Goal: Answer question/provide support: Share knowledge or assist other users

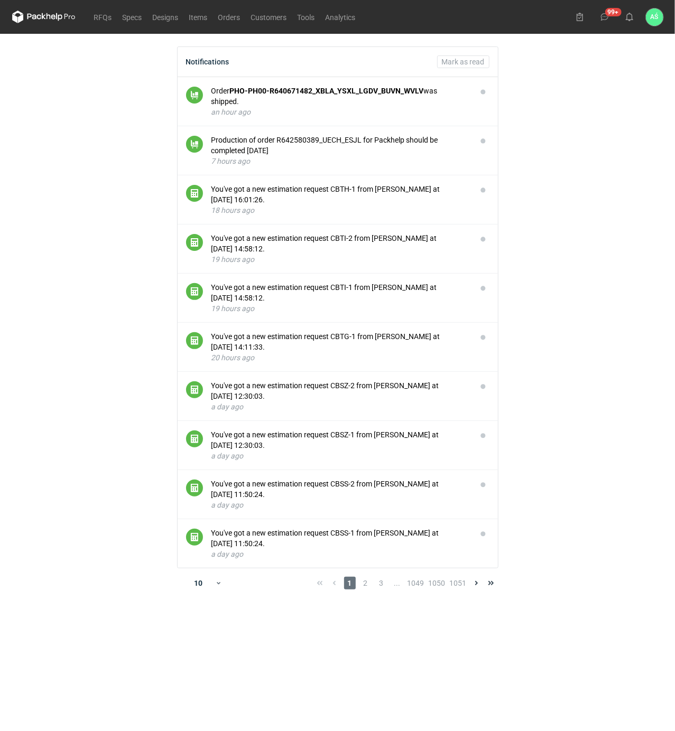
click at [586, 223] on main "Notifications Mark as read Order PHO-PH00-R640671482_XBLA_YSXL_LGDV_BUVN_WVLV w…" at bounding box center [337, 382] width 659 height 697
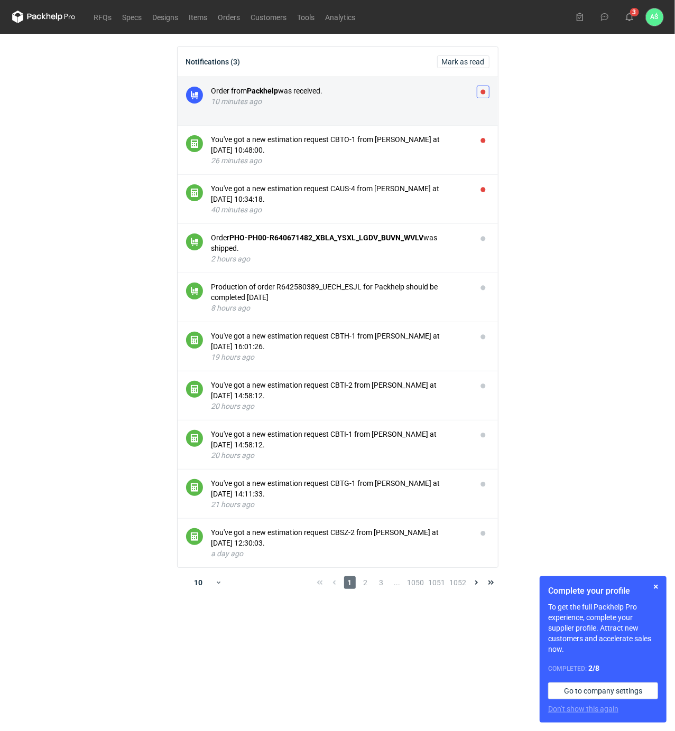
click at [488, 91] on button "button" at bounding box center [483, 92] width 13 height 13
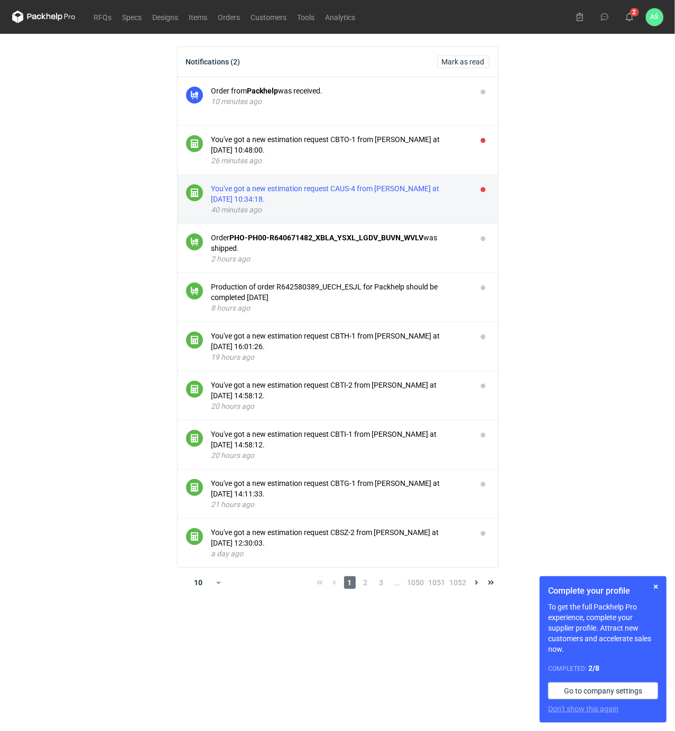
click at [424, 191] on div "You've got a new estimation request CAUS-4 from [PERSON_NAME] at [DATE] 10:34:1…" at bounding box center [339, 193] width 257 height 21
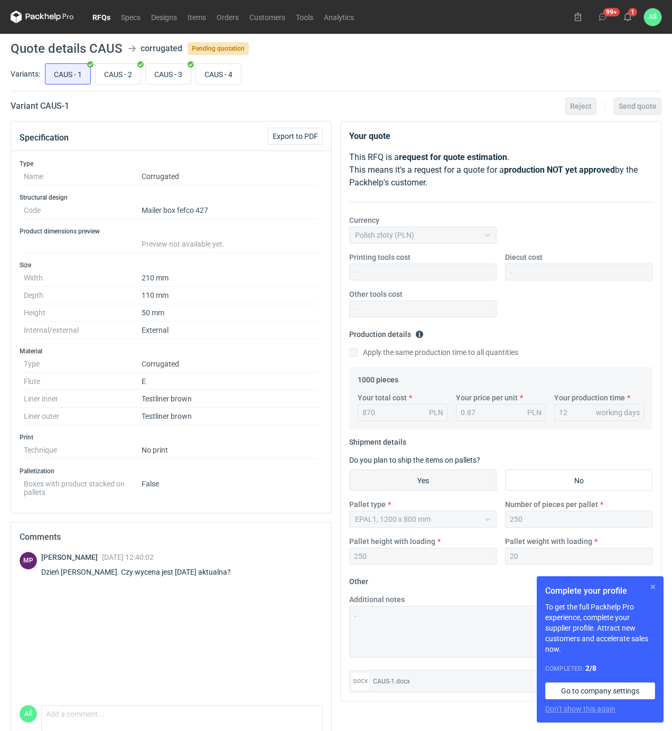
click at [653, 589] on button "button" at bounding box center [653, 587] width 13 height 13
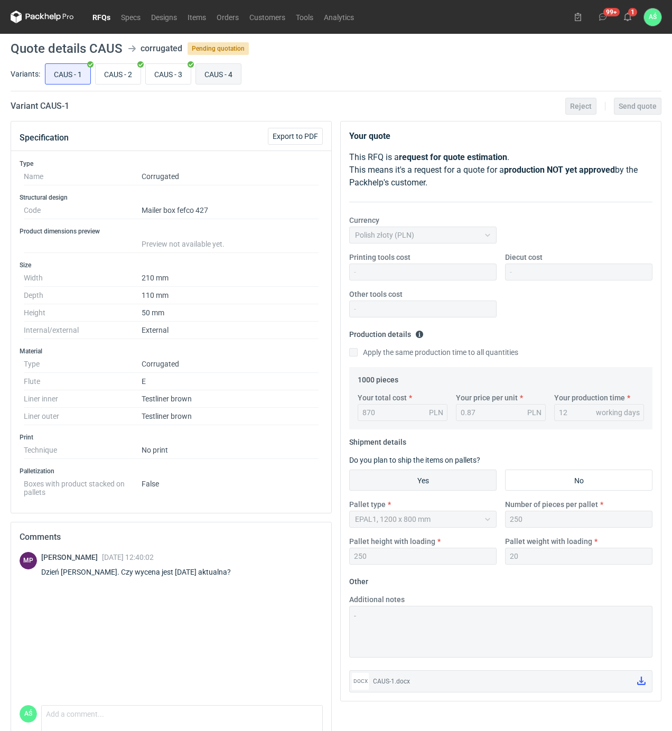
click at [212, 78] on input "CAUS - 4" at bounding box center [218, 74] width 45 height 20
radio input "true"
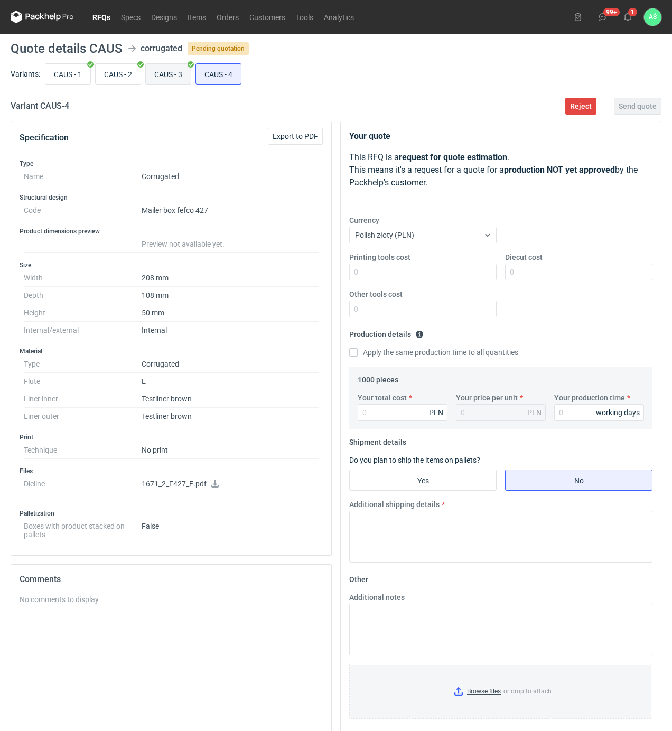
click at [178, 68] on input "CAUS - 3" at bounding box center [168, 74] width 45 height 20
radio input "true"
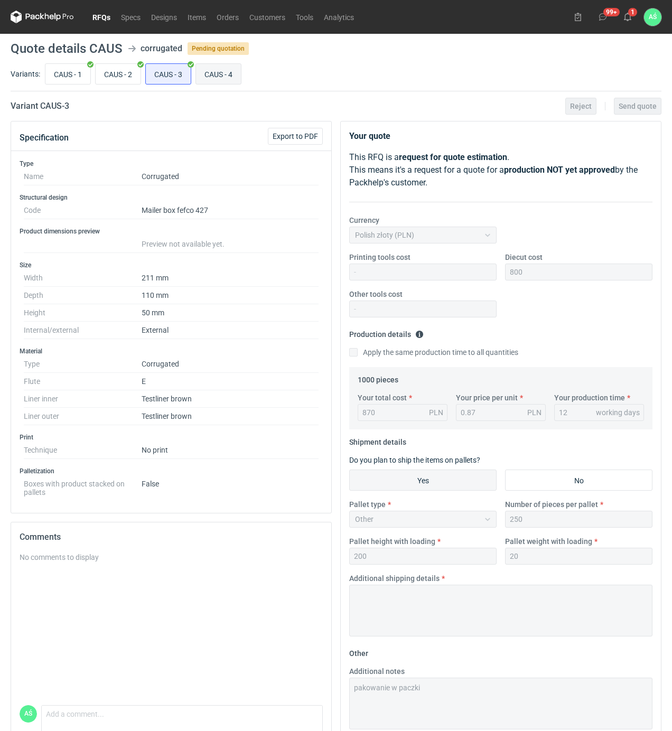
click at [218, 71] on input "CAUS - 4" at bounding box center [218, 74] width 45 height 20
radio input "true"
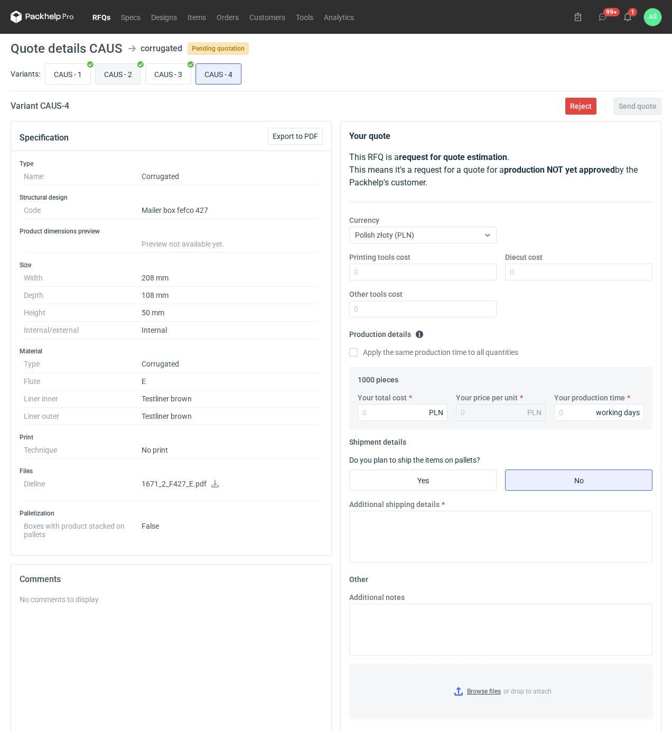
click at [118, 74] on input "CAUS - 2" at bounding box center [118, 74] width 45 height 20
radio input "true"
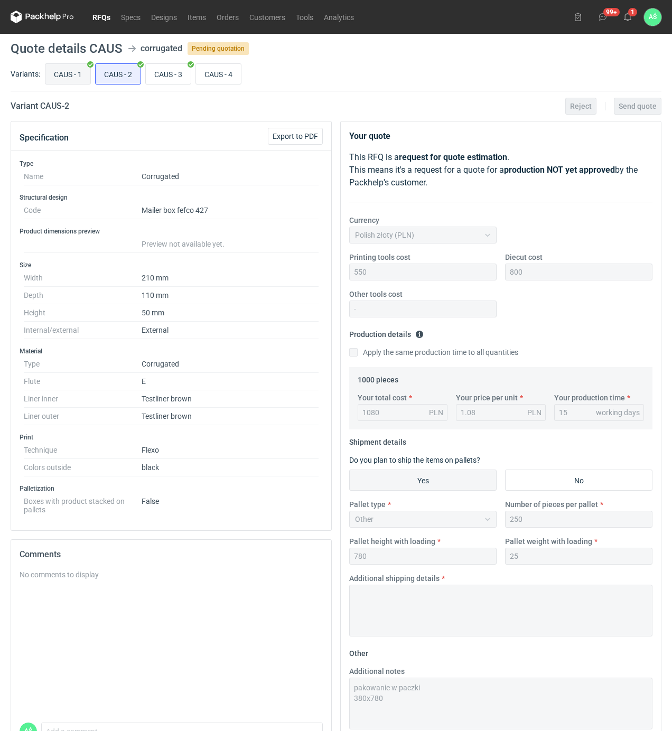
click at [80, 74] on input "CAUS - 1" at bounding box center [67, 74] width 45 height 20
radio input "true"
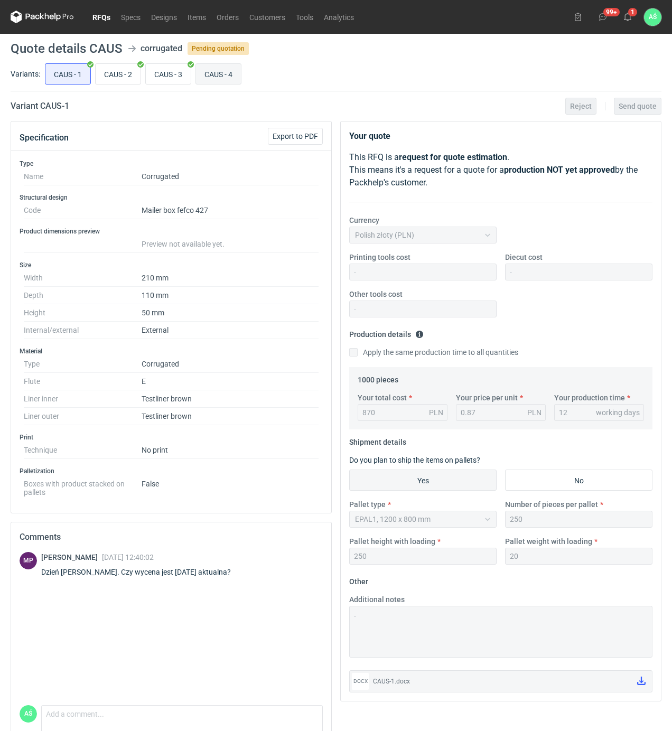
click at [221, 74] on input "CAUS - 4" at bounding box center [218, 74] width 45 height 20
radio input "true"
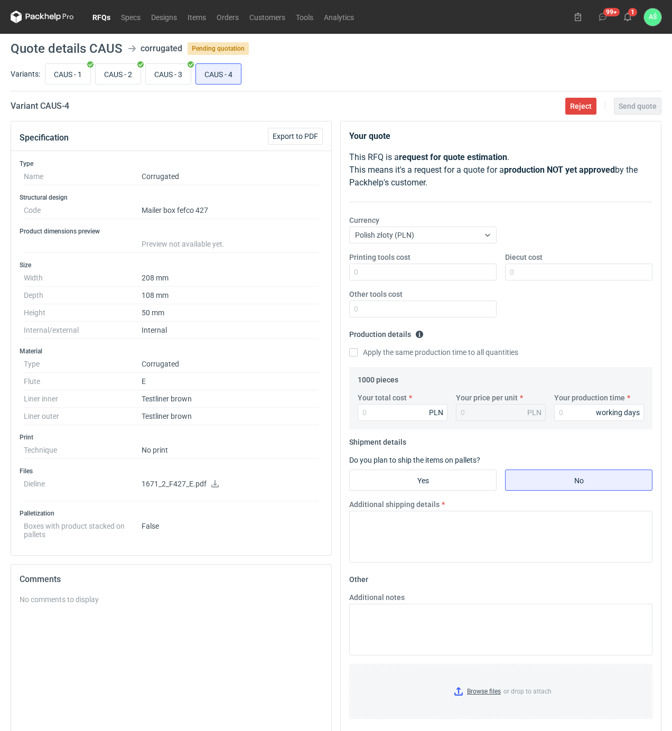
click at [216, 484] on icon at bounding box center [215, 483] width 8 height 7
click at [163, 77] on input "CAUS - 3" at bounding box center [168, 74] width 45 height 20
radio input "true"
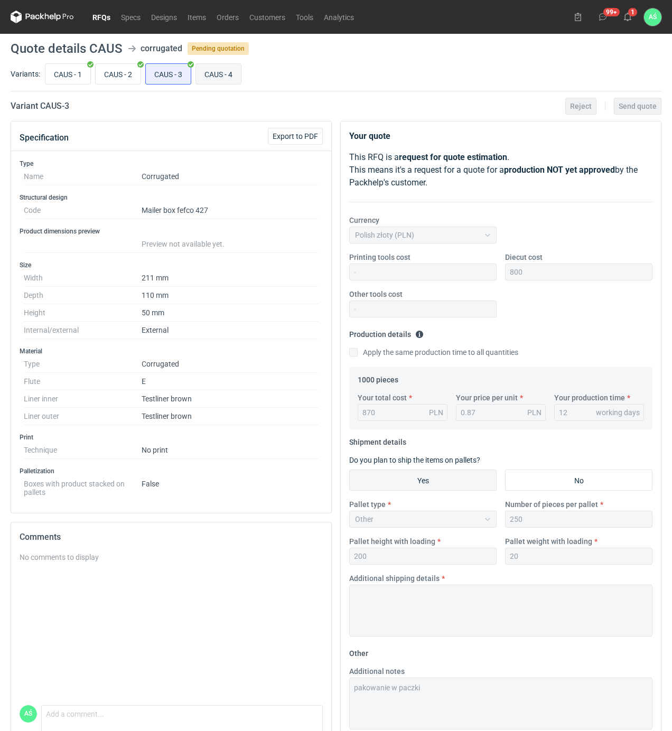
click at [231, 77] on input "CAUS - 4" at bounding box center [218, 74] width 45 height 20
radio input "true"
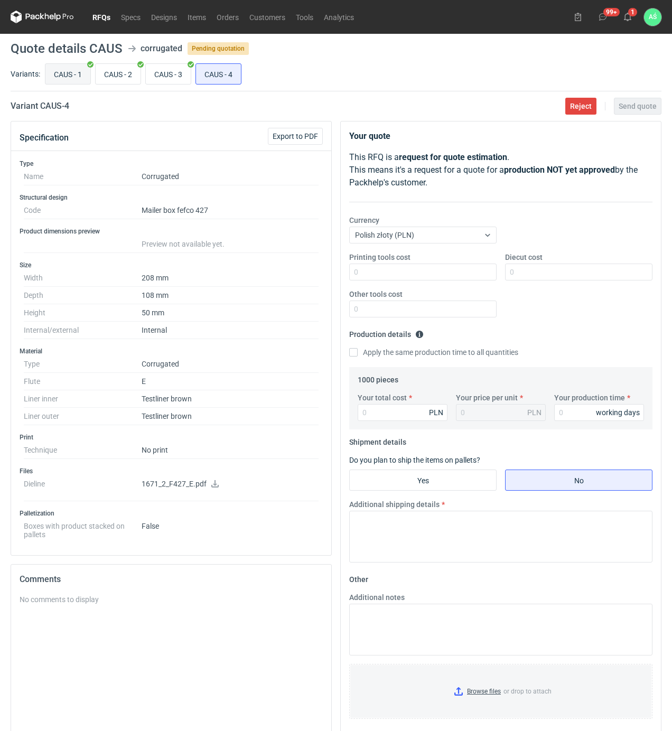
click at [74, 75] on input "CAUS - 1" at bounding box center [67, 74] width 45 height 20
radio input "true"
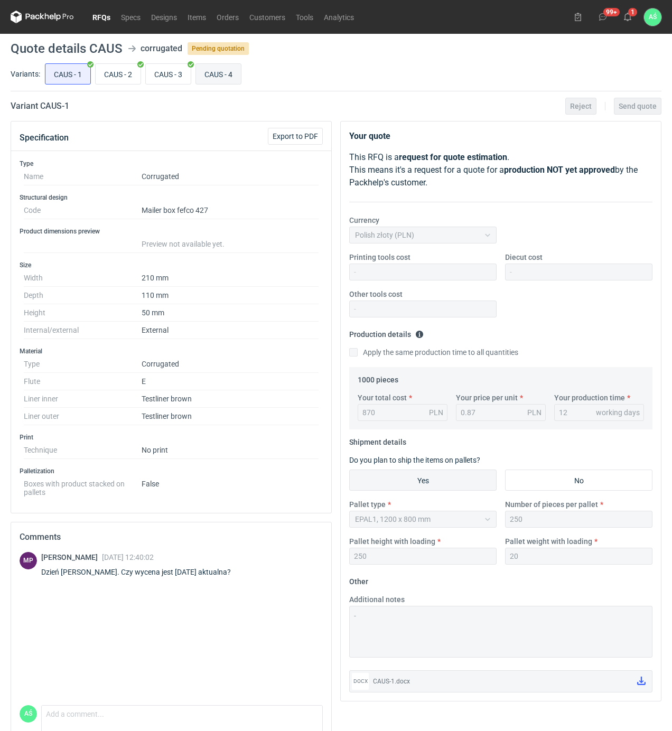
click at [216, 70] on input "CAUS - 4" at bounding box center [218, 74] width 45 height 20
radio input "true"
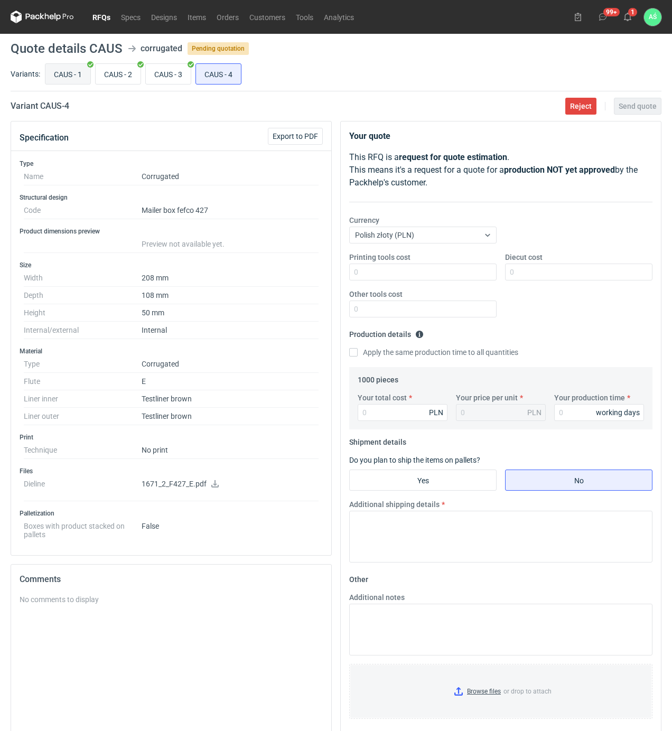
click at [83, 71] on input "CAUS - 1" at bounding box center [67, 74] width 45 height 20
radio input "true"
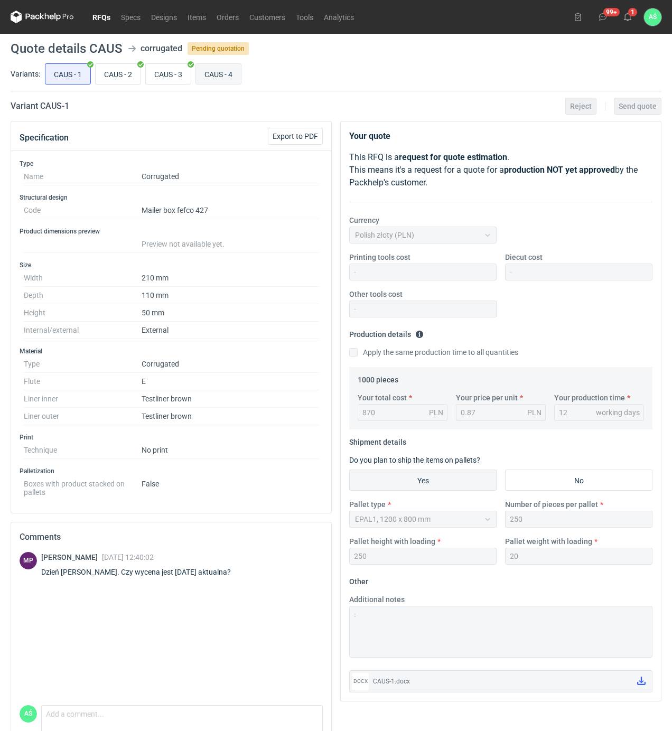
click at [220, 73] on input "CAUS - 4" at bounding box center [218, 74] width 45 height 20
radio input "true"
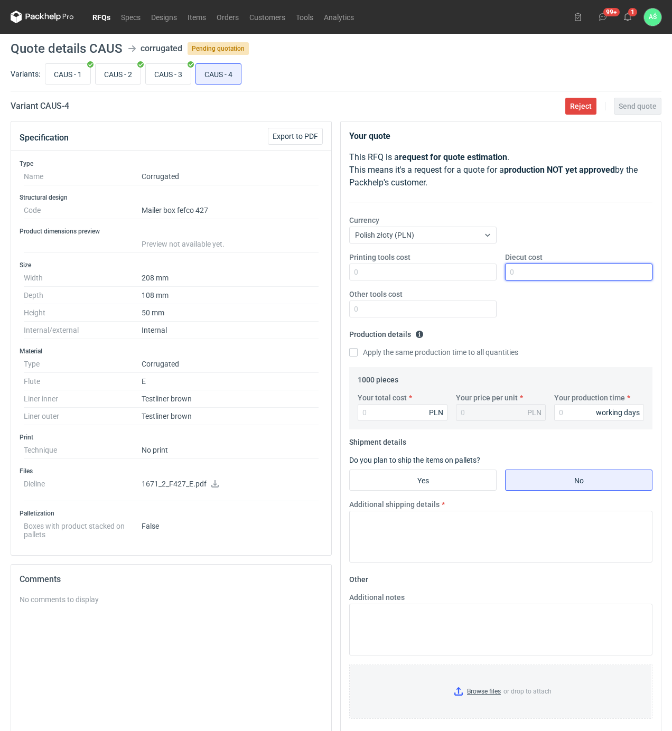
click at [533, 279] on input "Diecut cost" at bounding box center [578, 272] width 147 height 17
type input "1"
type input "800"
type input "890"
type input "0.89"
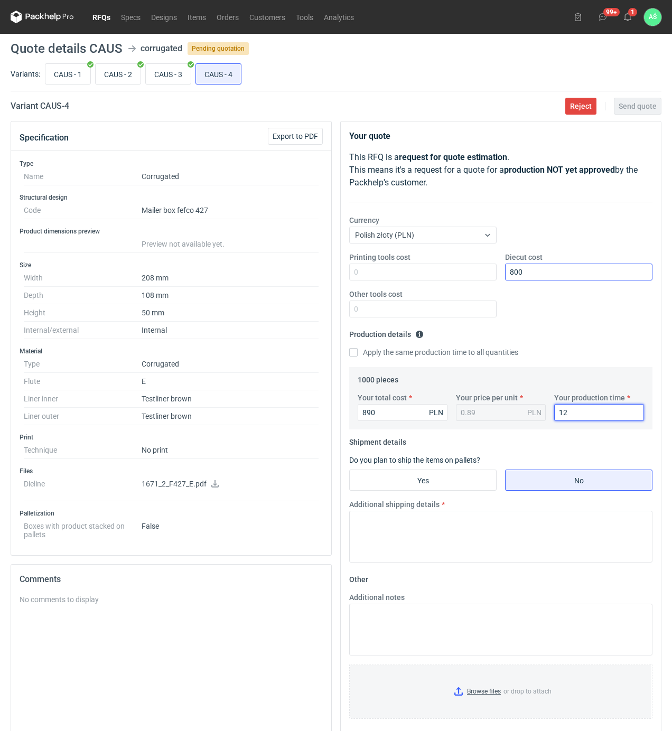
type input "12"
click at [446, 487] on input "Yes" at bounding box center [423, 480] width 146 height 20
radio input "true"
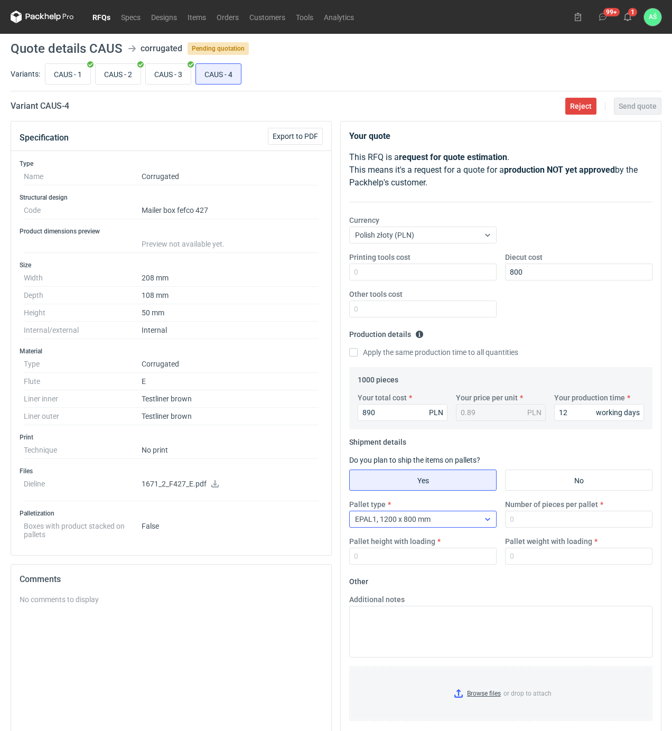
click at [442, 520] on div "EPAL1, 1200 x 800 mm" at bounding box center [414, 519] width 129 height 15
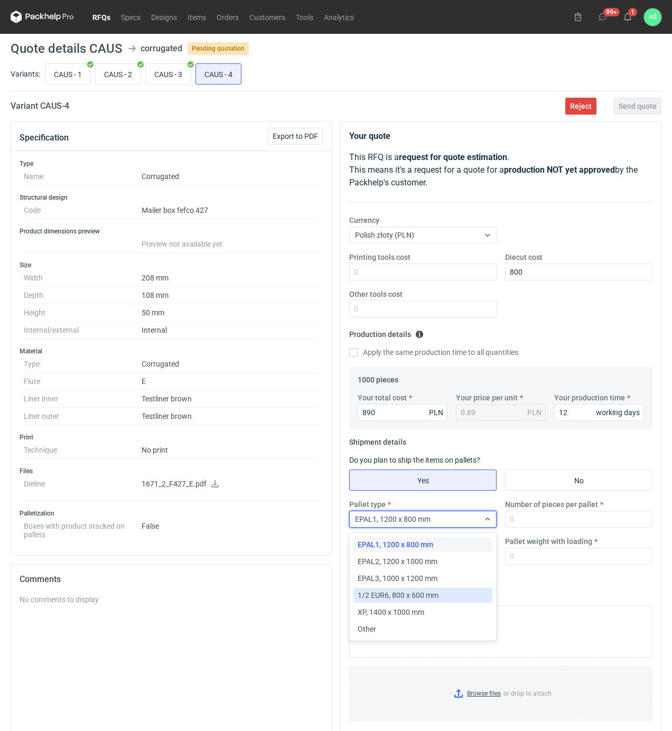
click at [411, 596] on span "1/2 EUR6, 800 x 600 mm" at bounding box center [398, 595] width 81 height 11
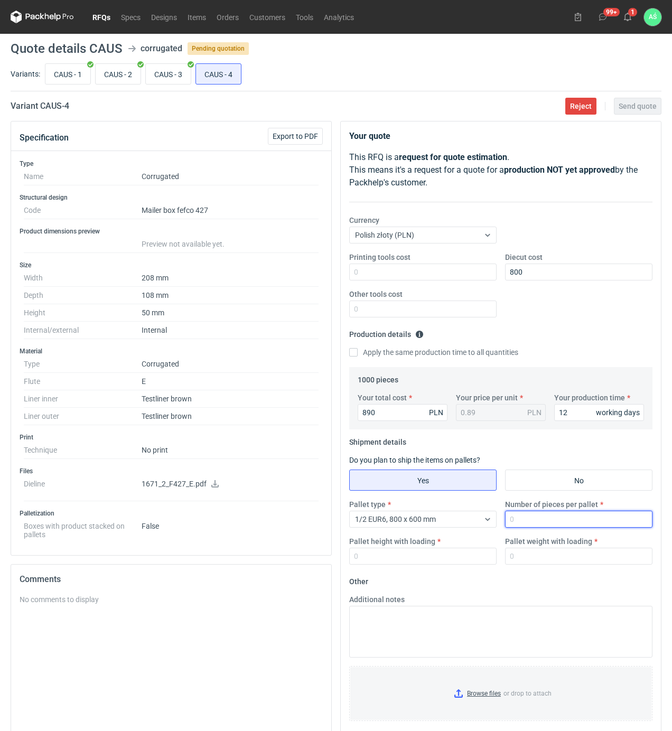
click at [540, 520] on input "Number of pieces per pallet" at bounding box center [578, 519] width 147 height 17
type input "1000"
type input "1200"
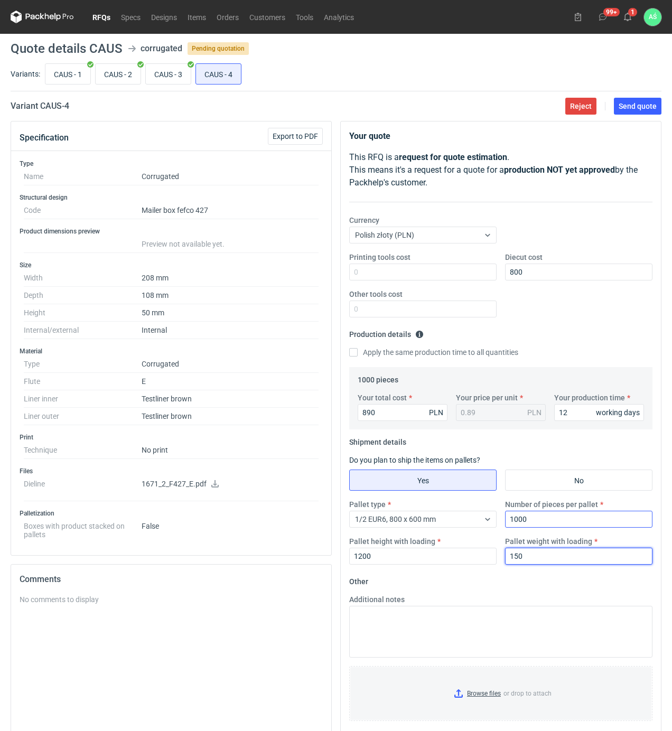
type input "150"
click at [480, 696] on input "Browse files or drop to attach" at bounding box center [500, 693] width 301 height 53
click at [643, 108] on span "Send quote" at bounding box center [638, 105] width 38 height 7
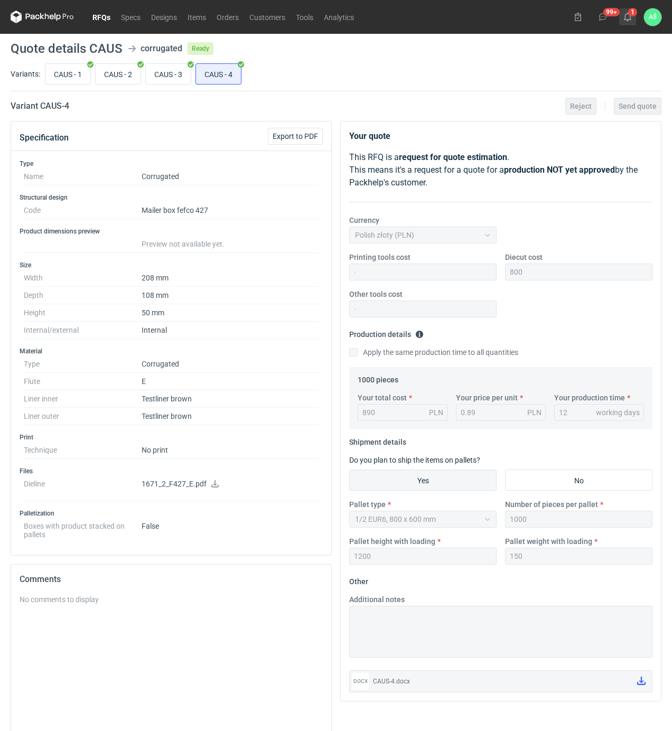
click at [628, 13] on icon at bounding box center [627, 17] width 8 height 8
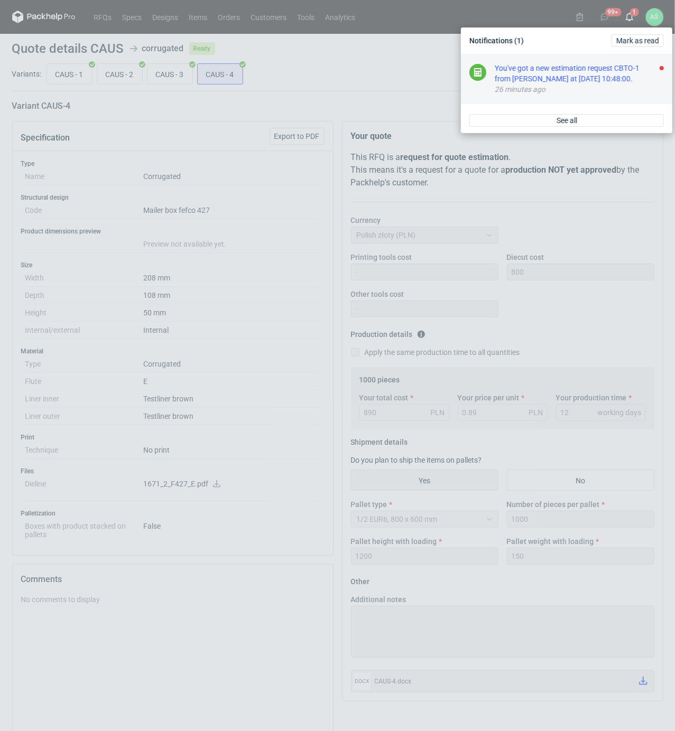
click at [614, 77] on div "You've got a new estimation request CBTO-1 from [PERSON_NAME] at [DATE] 10:48:0…" at bounding box center [578, 73] width 169 height 21
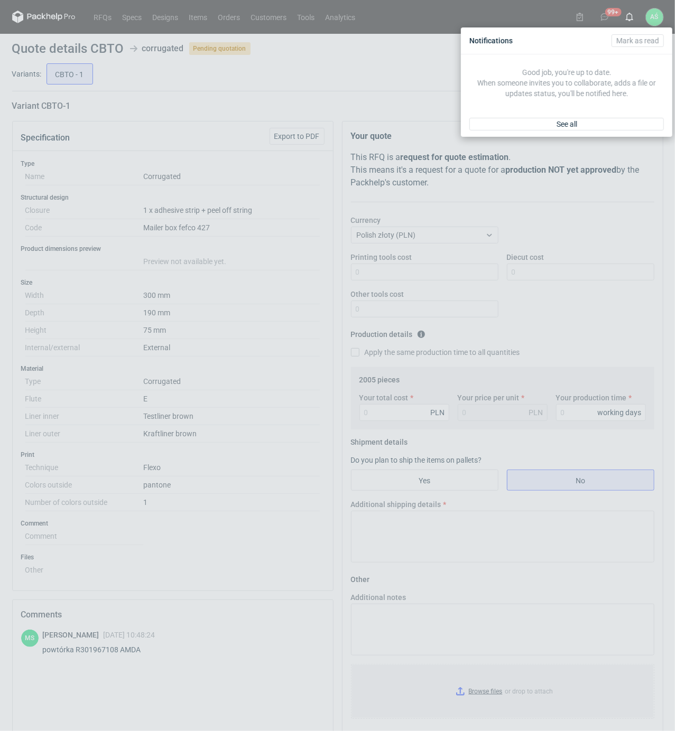
click at [297, 337] on div "Notifications [PERSON_NAME] as read Good job, you're up to date. When someone i…" at bounding box center [337, 365] width 675 height 731
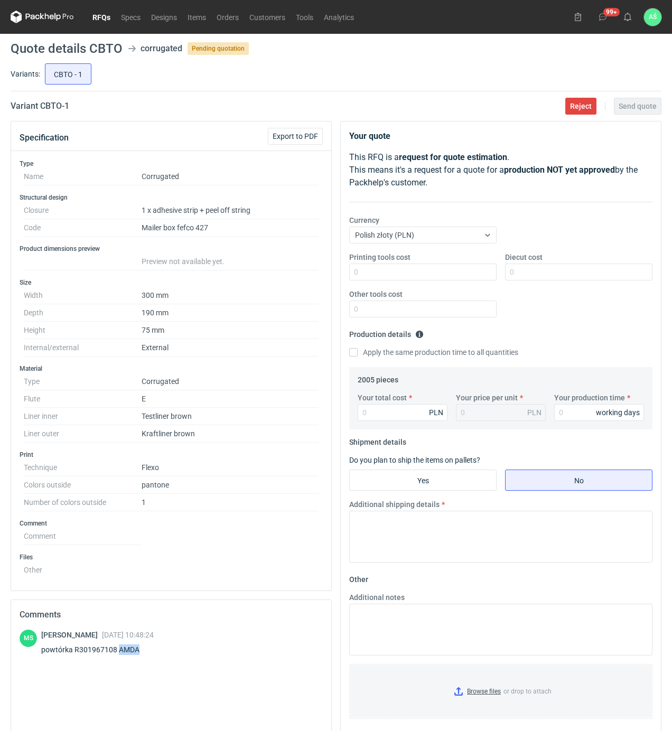
drag, startPoint x: 149, startPoint y: 657, endPoint x: 119, endPoint y: 653, distance: 29.9
click at [119, 653] on div "powtórka R301967108 AMDA" at bounding box center [97, 650] width 113 height 11
copy div "AMDA"
click at [399, 409] on input "Your total cost" at bounding box center [403, 412] width 90 height 17
type input "1"
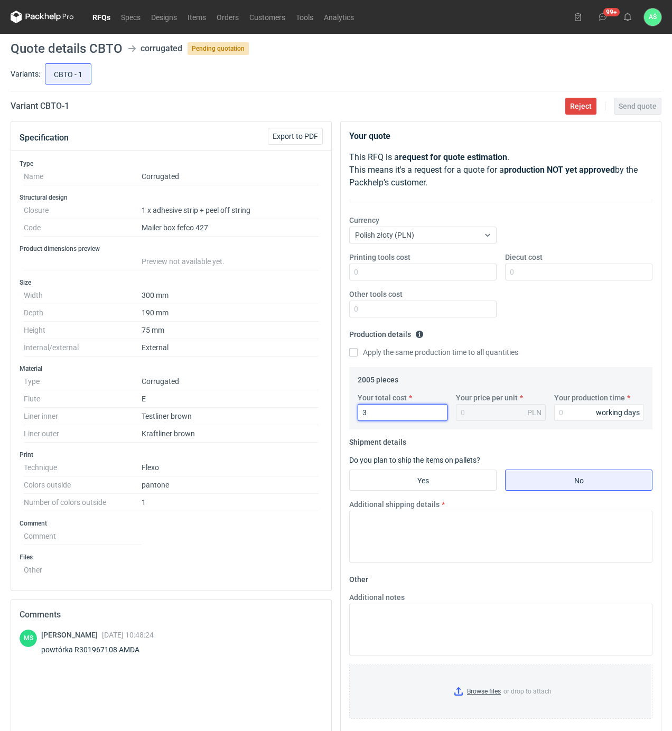
type input "36"
type input "0.02"
type input "369"
type input "0.18"
type input "3690"
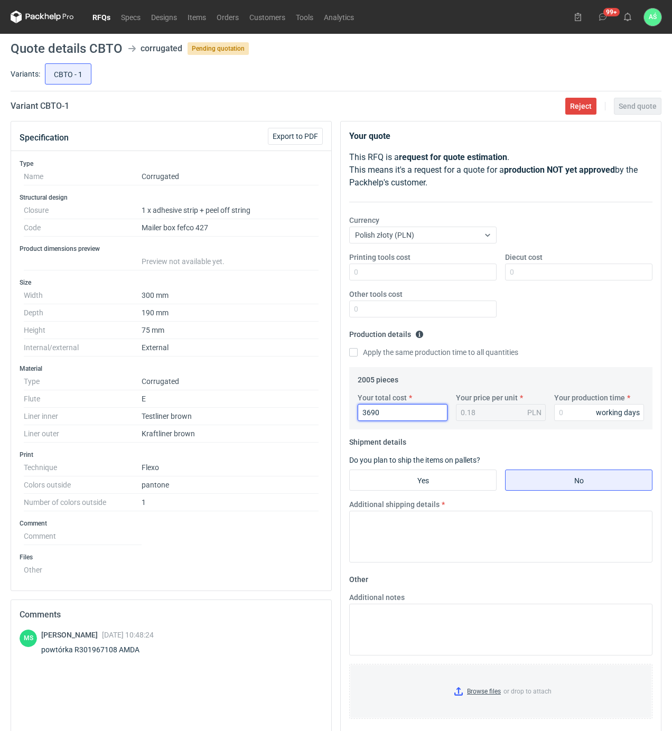
type input "1.84"
type input "3690"
type input "15"
click at [449, 486] on input "Yes" at bounding box center [423, 480] width 146 height 20
radio input "true"
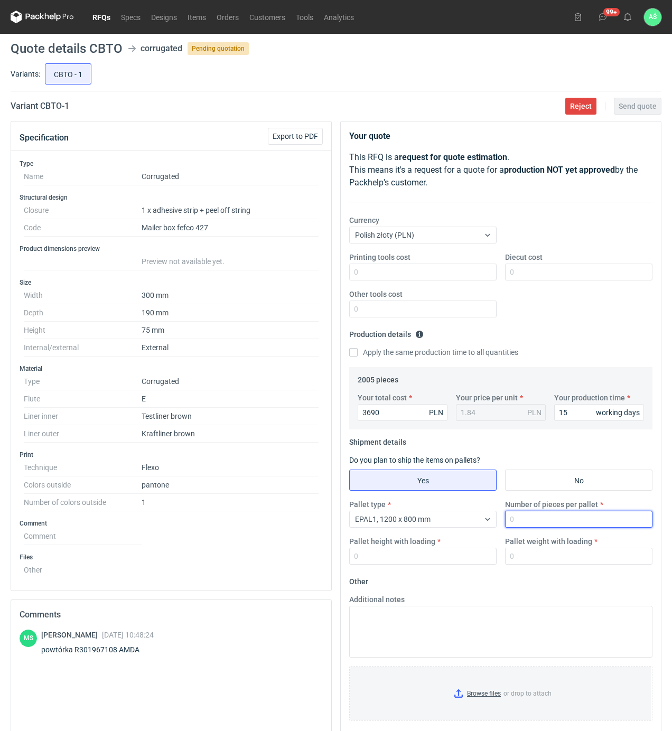
click at [556, 527] on input "Number of pieces per pallet" at bounding box center [578, 519] width 147 height 17
type input "2005"
type input "1850"
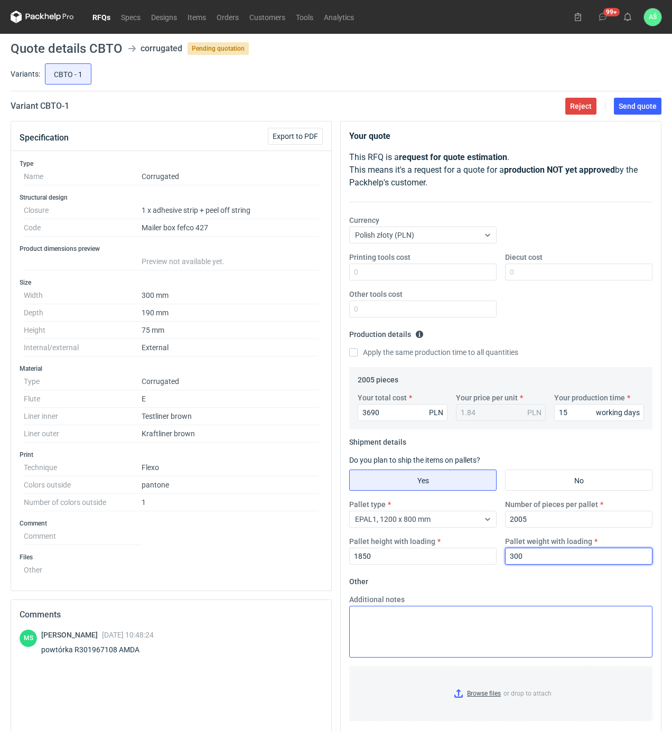
type input "300"
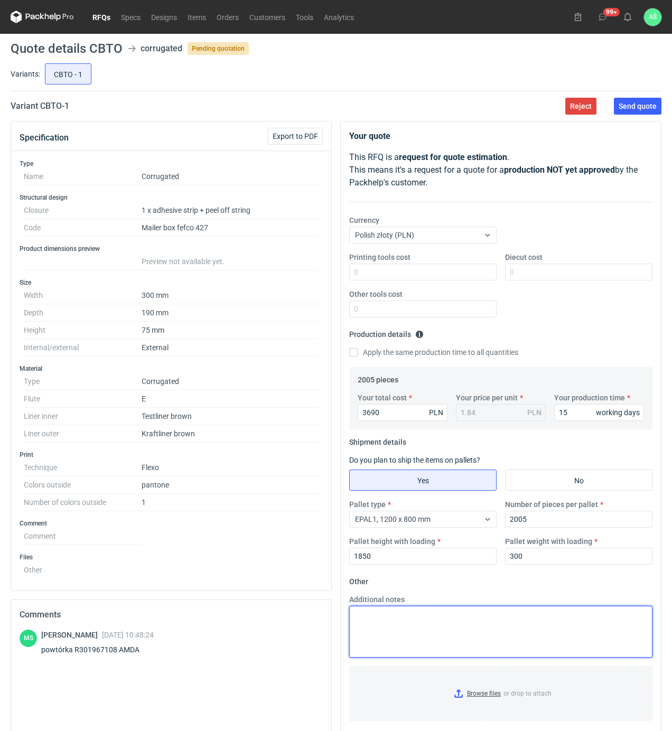
click at [427, 627] on textarea "Additional notes" at bounding box center [500, 632] width 303 height 52
type textarea "reorder 1:1"
click at [495, 688] on input "Browse files or drop to attach" at bounding box center [500, 693] width 301 height 53
click at [642, 104] on span "Send quote" at bounding box center [638, 105] width 38 height 7
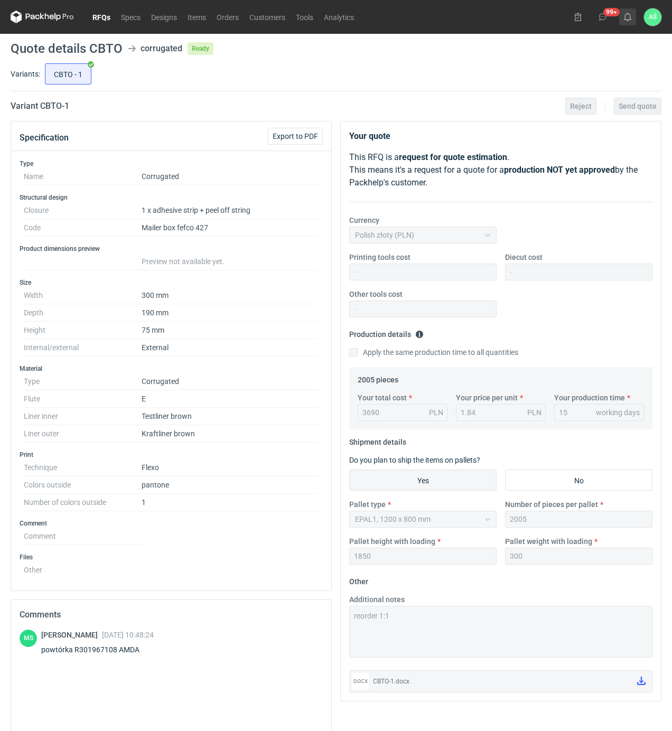
click at [627, 13] on icon at bounding box center [627, 17] width 8 height 8
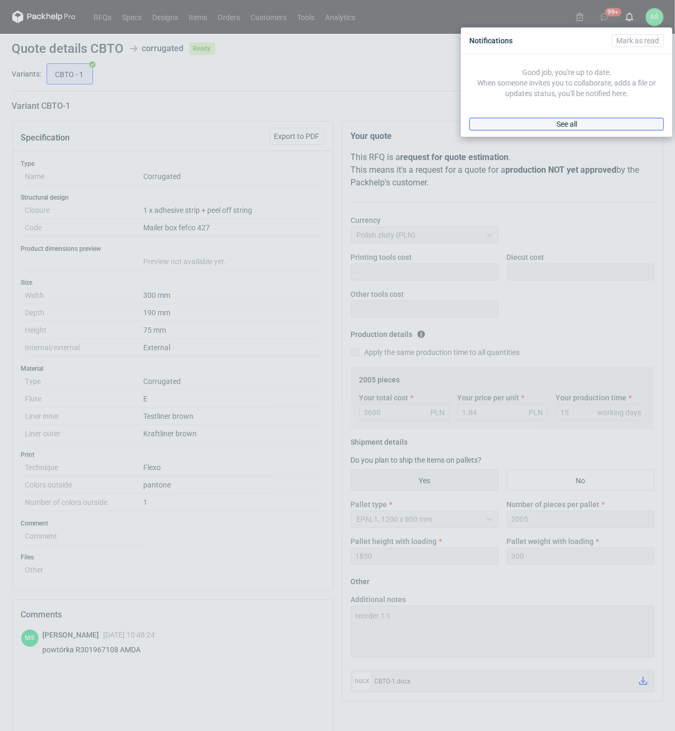
click at [591, 119] on link "See all" at bounding box center [566, 124] width 194 height 13
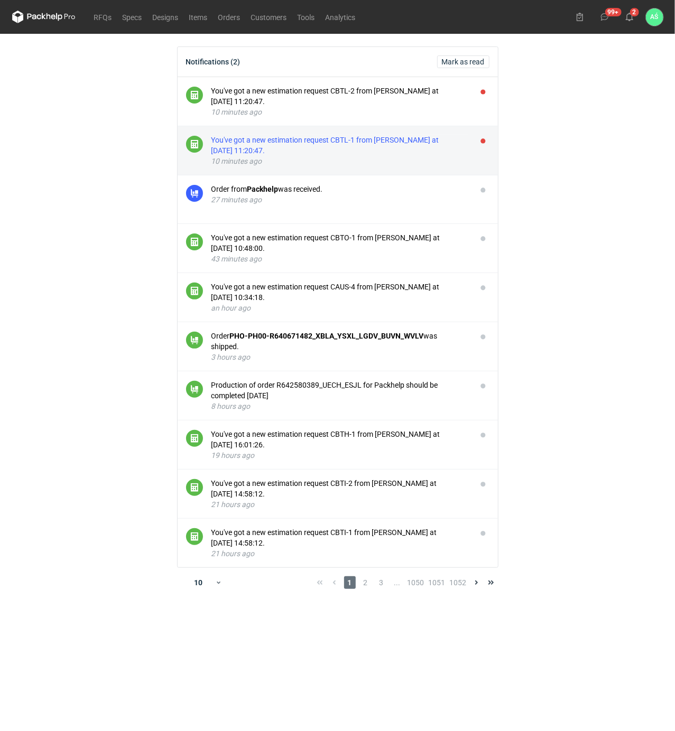
click at [449, 148] on div "You've got a new estimation request CBTL-1 from [PERSON_NAME] at [DATE] 11:20:4…" at bounding box center [339, 145] width 257 height 21
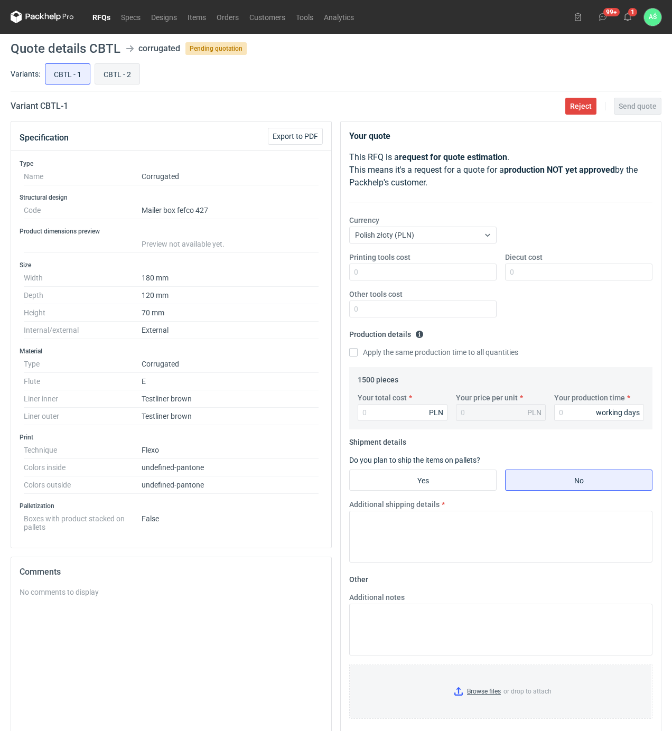
click at [122, 74] on input "CBTL - 2" at bounding box center [117, 74] width 44 height 20
radio input "true"
click at [66, 70] on input "CBTL - 1" at bounding box center [67, 74] width 44 height 20
radio input "true"
click at [217, 105] on div "Variant CBTL - 1 Reject Send quote" at bounding box center [336, 106] width 651 height 13
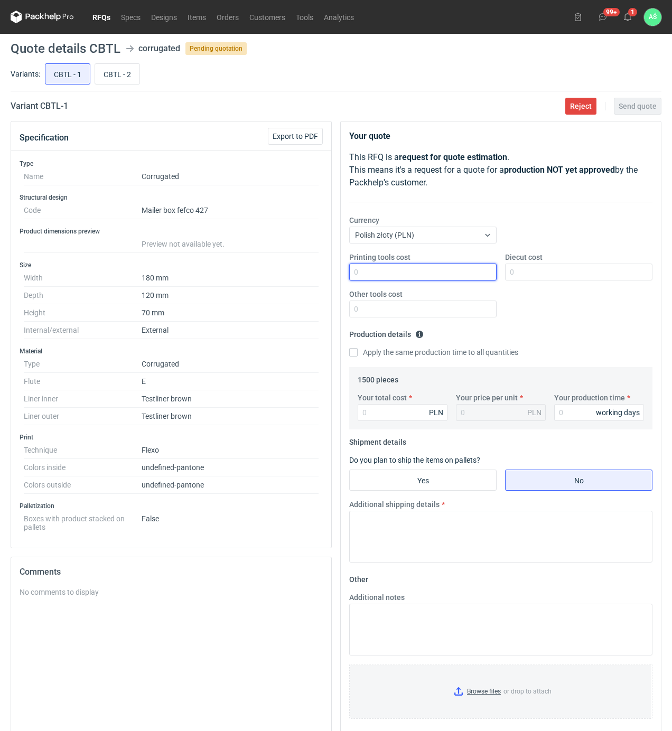
click at [482, 277] on input "Printing tools cost" at bounding box center [422, 272] width 147 height 17
click at [470, 274] on input "Printing tools cost" at bounding box center [422, 272] width 147 height 17
type input "9"
type input "1100"
type input "950"
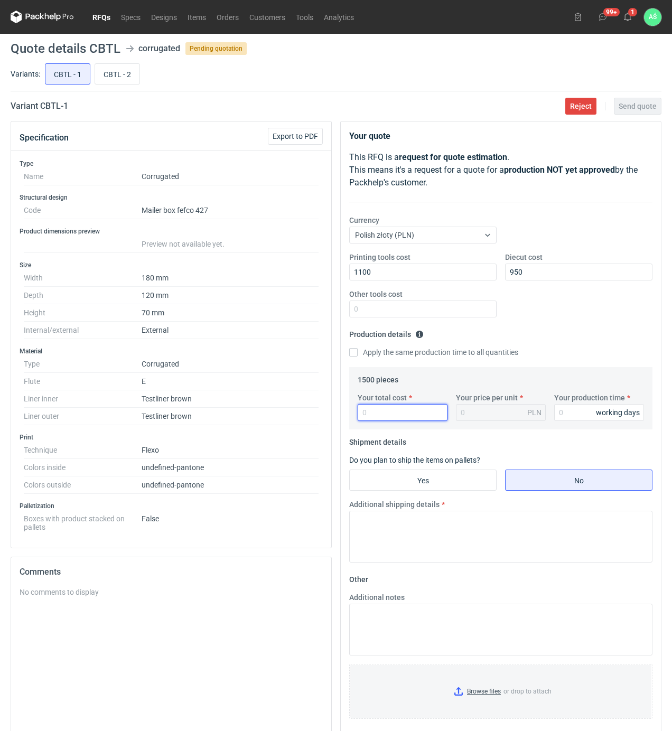
click at [364, 415] on input "Your total cost" at bounding box center [403, 412] width 90 height 17
type input "1320"
type input "0.88"
type input "15"
drag, startPoint x: 426, startPoint y: 482, endPoint x: 435, endPoint y: 494, distance: 15.4
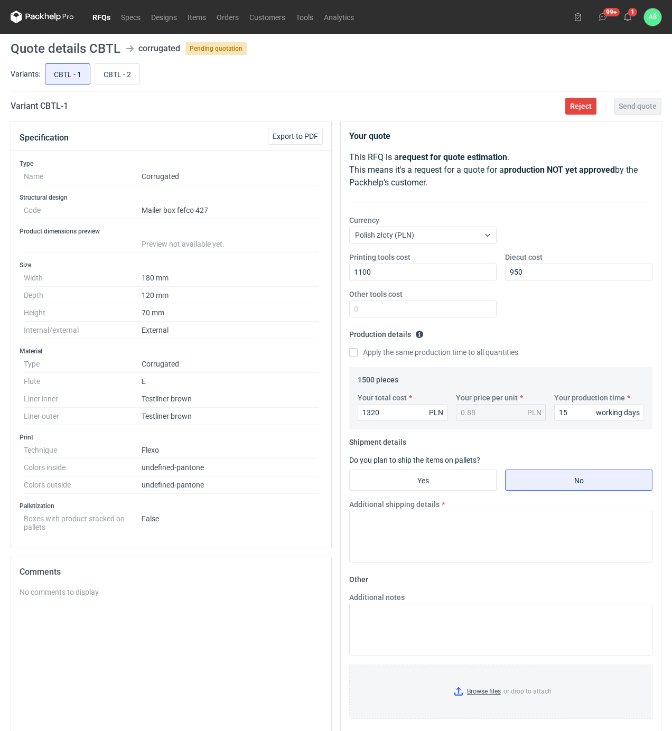
click at [426, 482] on input "Yes" at bounding box center [423, 480] width 146 height 20
radio input "true"
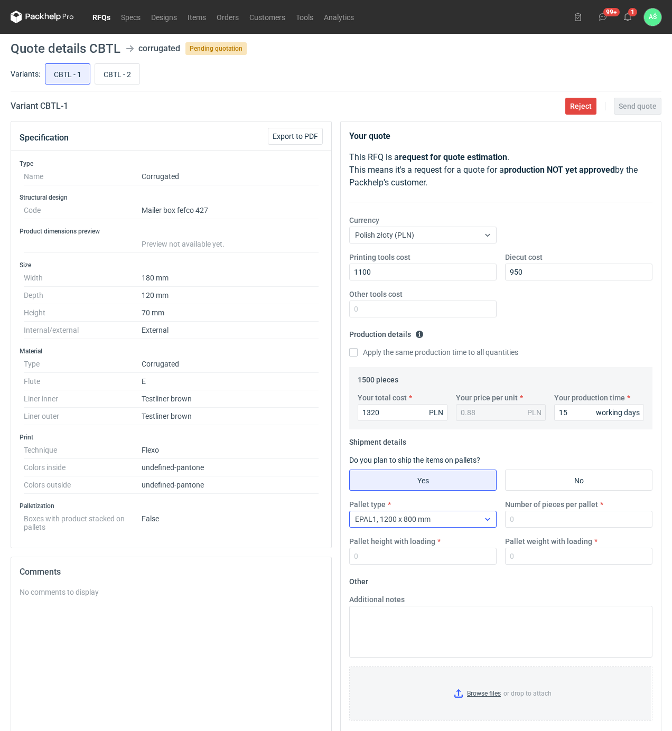
click at [488, 524] on icon at bounding box center [487, 519] width 8 height 8
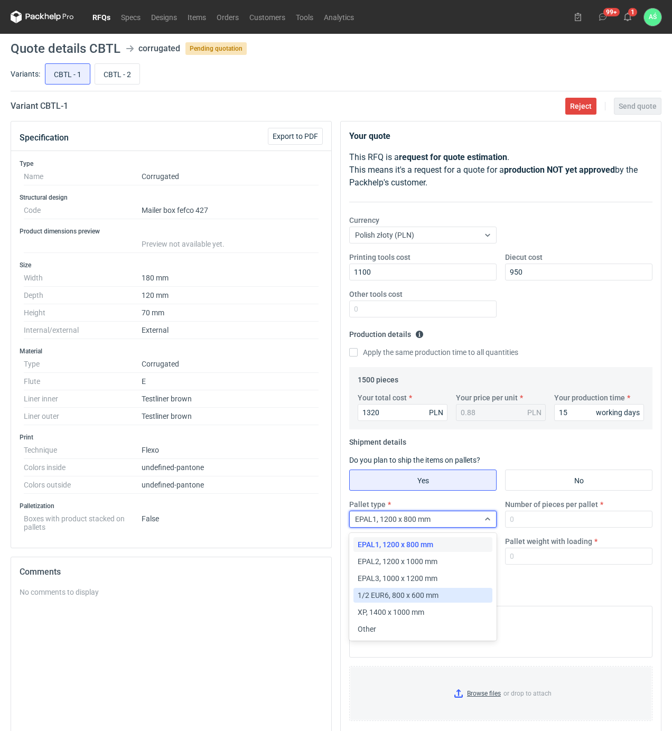
click at [393, 598] on span "1/2 EUR6, 800 x 600 mm" at bounding box center [398, 595] width 81 height 11
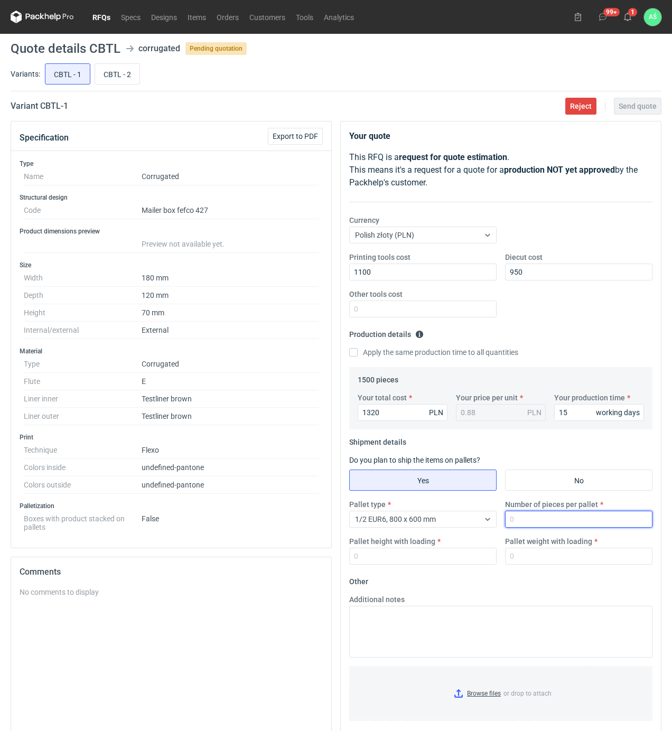
click at [525, 522] on input "Number of pieces per pallet" at bounding box center [578, 519] width 147 height 17
type input "1500"
type input "1800"
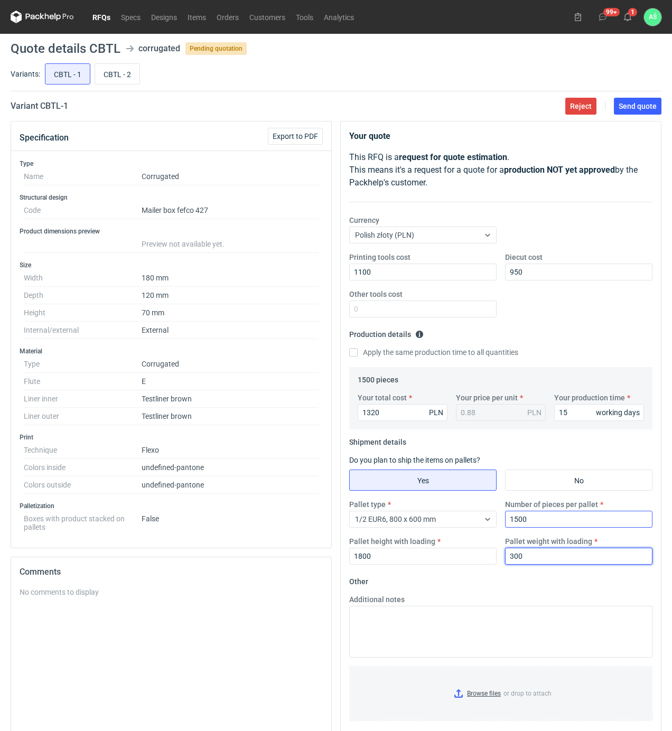
type input "300"
click at [482, 692] on input "Browse files or drop to attach" at bounding box center [500, 693] width 301 height 53
click at [630, 110] on span "Send quote" at bounding box center [638, 105] width 38 height 7
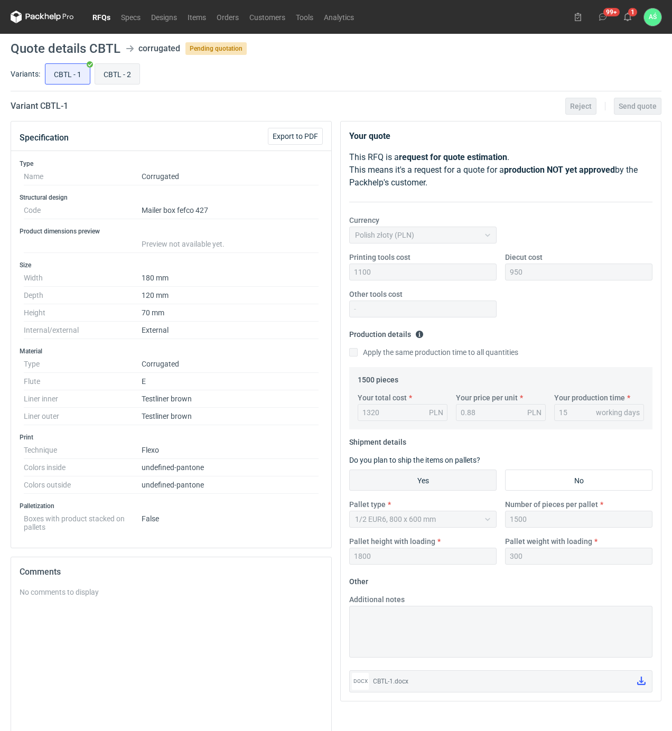
click at [133, 83] on input "CBTL - 2" at bounding box center [117, 74] width 44 height 20
radio input "true"
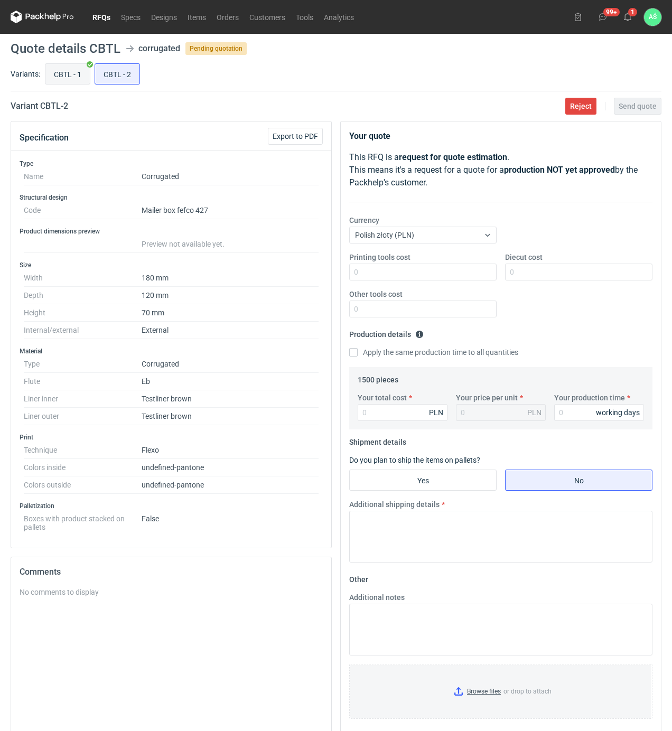
click at [83, 77] on input "CBTL - 1" at bounding box center [67, 74] width 44 height 20
radio input "true"
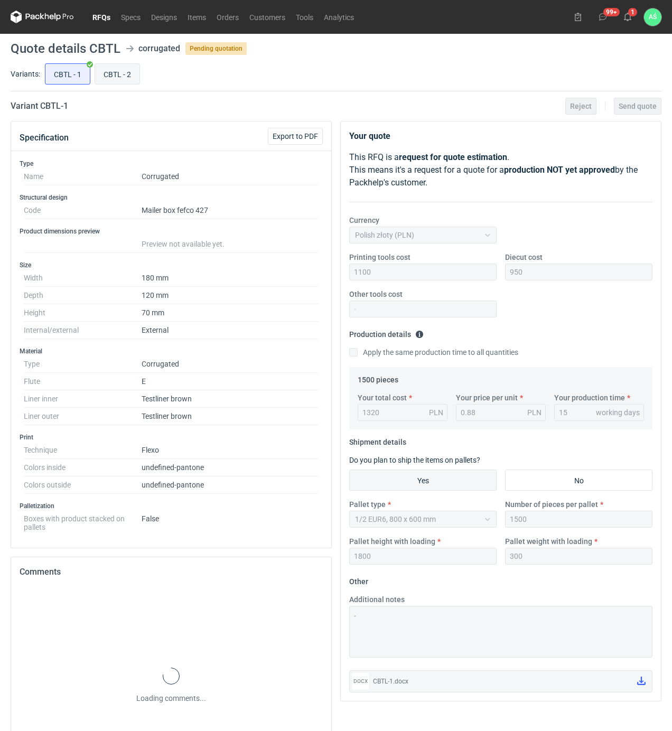
click at [125, 75] on input "CBTL - 2" at bounding box center [117, 74] width 44 height 20
radio input "true"
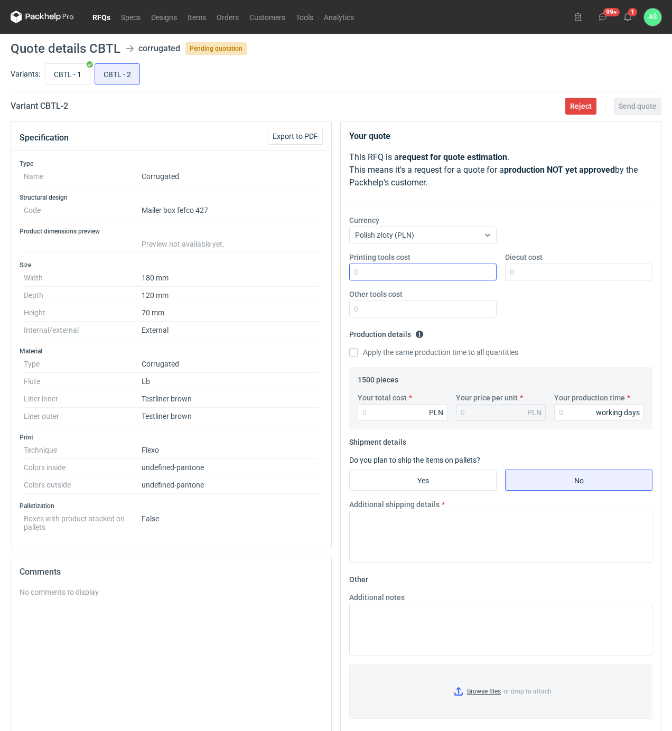
click at [471, 282] on div "Printing tools cost Diecut cost Other tools cost" at bounding box center [501, 289] width 312 height 74
click at [472, 275] on input "Printing tools cost" at bounding box center [422, 272] width 147 height 17
type input "1100"
type input "950"
type input "1470"
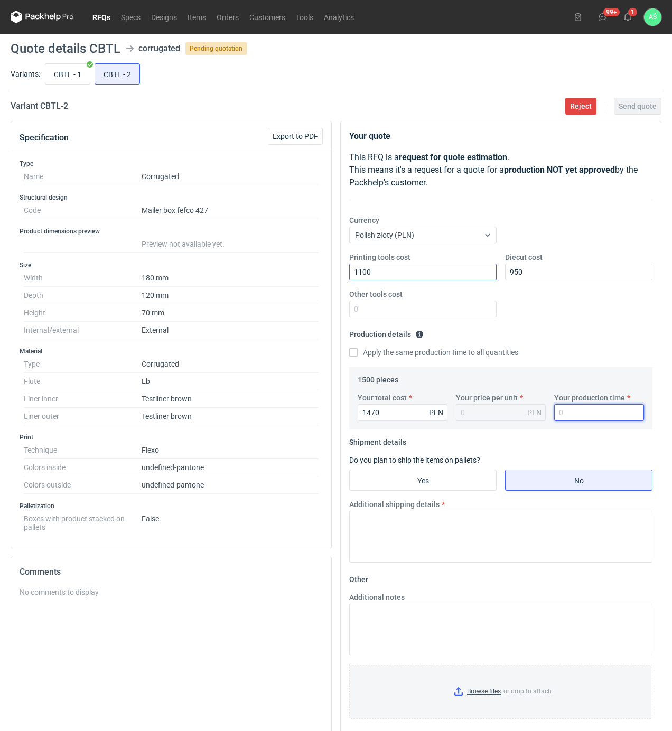
type input "0.98"
type input "15"
click at [478, 484] on input "Yes" at bounding box center [423, 480] width 146 height 20
radio input "true"
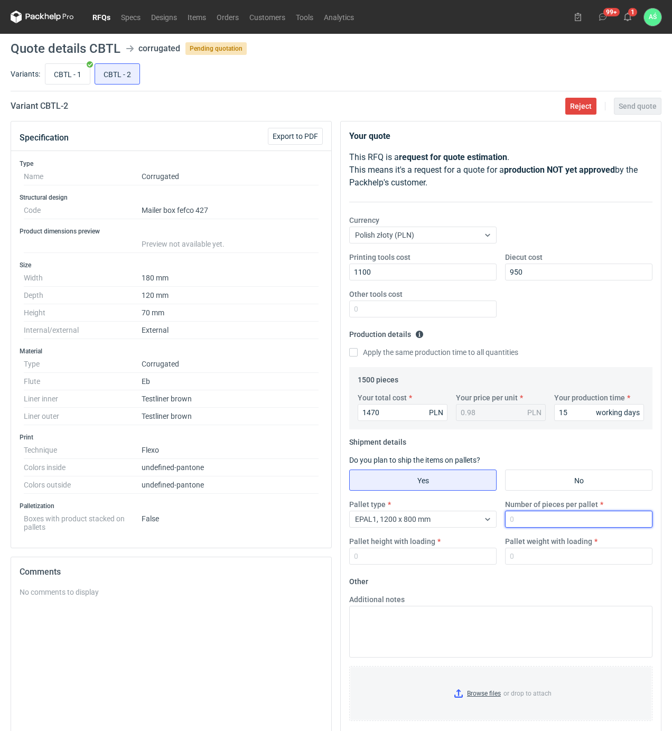
click at [534, 516] on input "Number of pieces per pallet" at bounding box center [578, 519] width 147 height 17
type input "1500"
type input "1800"
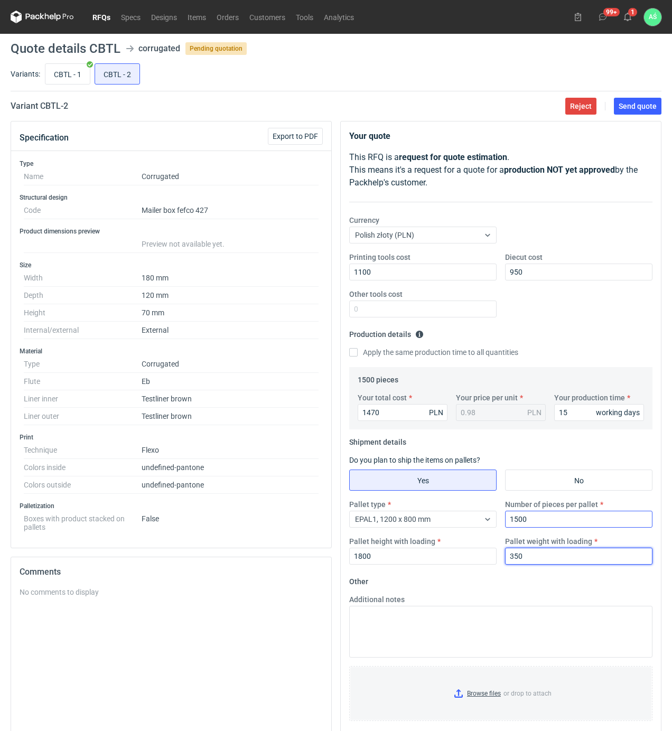
type input "350"
click at [471, 694] on input "Browse files or drop to attach" at bounding box center [500, 693] width 301 height 53
click at [636, 102] on span "Send quote" at bounding box center [638, 105] width 38 height 7
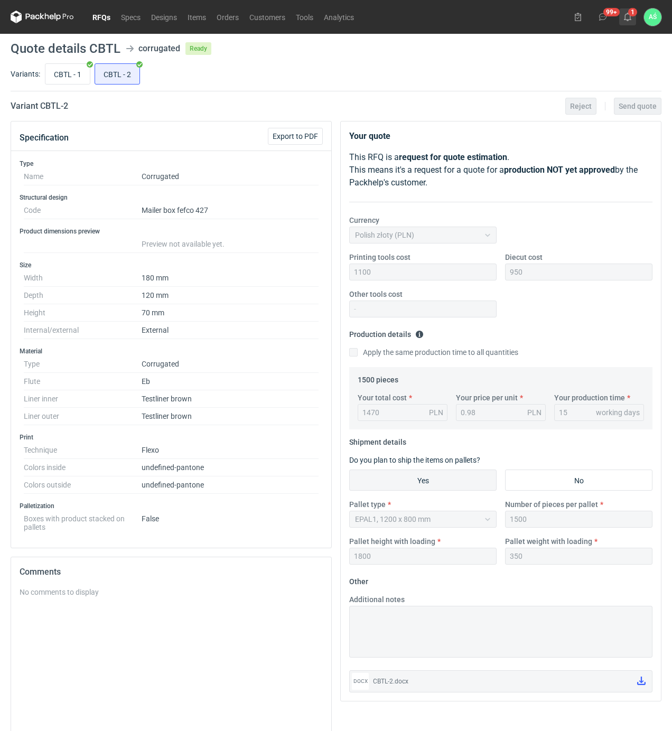
click at [630, 18] on use at bounding box center [627, 17] width 7 height 8
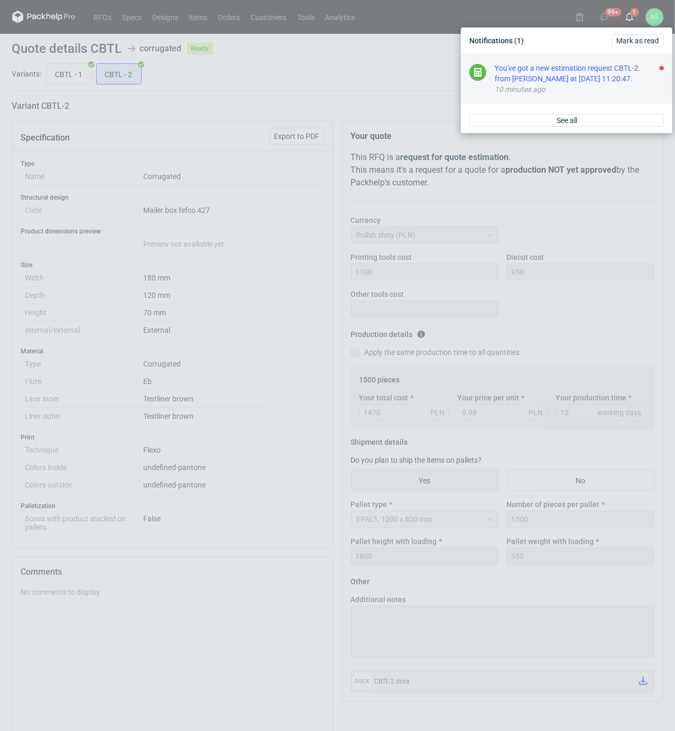
click at [628, 79] on div "You've got a new estimation request CBTL-2 from [PERSON_NAME] at [DATE] 11:20:4…" at bounding box center [578, 73] width 169 height 21
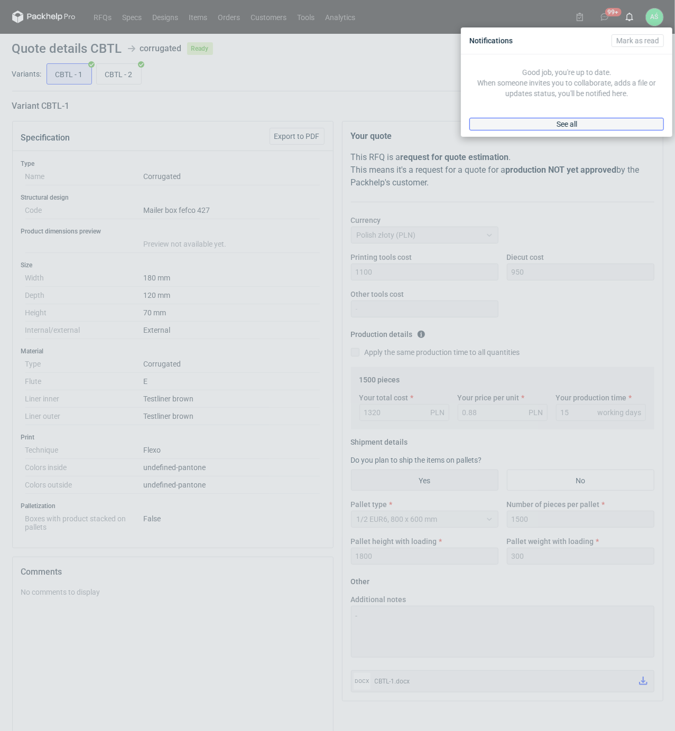
click at [580, 127] on link "See all" at bounding box center [566, 124] width 194 height 13
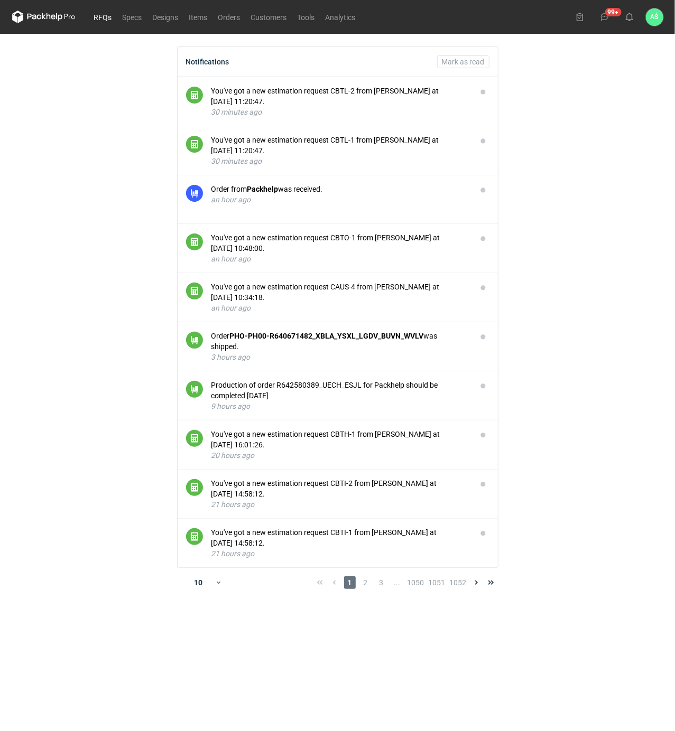
click at [93, 15] on link "RFQs" at bounding box center [103, 17] width 29 height 13
